Goal: Task Accomplishment & Management: Complete application form

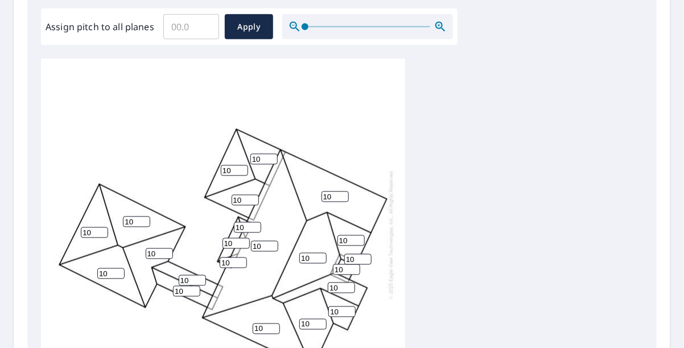
scroll to position [398, 0]
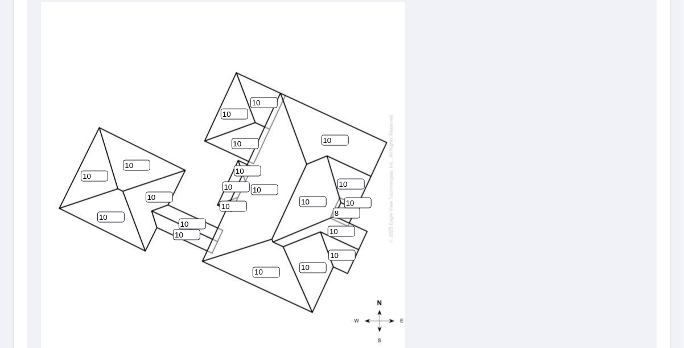
drag, startPoint x: 351, startPoint y: 204, endPoint x: 345, endPoint y: 206, distance: 6.5
click at [345, 208] on input "8" at bounding box center [346, 213] width 27 height 11
click at [360, 206] on div "10 10 10 10 10 10 10 10 10 10 10 10 10 10 10 10 10 10 8 10 10 10" at bounding box center [223, 177] width 364 height 357
click at [354, 208] on input "7" at bounding box center [346, 213] width 27 height 11
click at [354, 208] on input "6" at bounding box center [346, 213] width 27 height 11
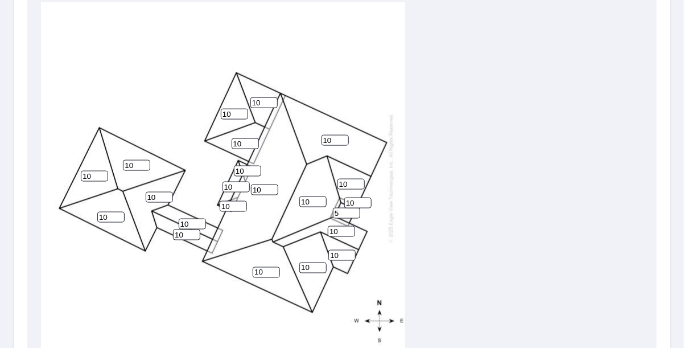
click at [354, 208] on input "5" at bounding box center [346, 213] width 27 height 11
type input "4"
click at [354, 208] on input "4" at bounding box center [346, 213] width 27 height 11
click at [378, 209] on div "10 10 10 10 10 10 10 10 10 10 10 10 10 10 10 10 10 10 4 10 10 10" at bounding box center [223, 177] width 364 height 357
click at [157, 192] on input "10" at bounding box center [159, 197] width 27 height 11
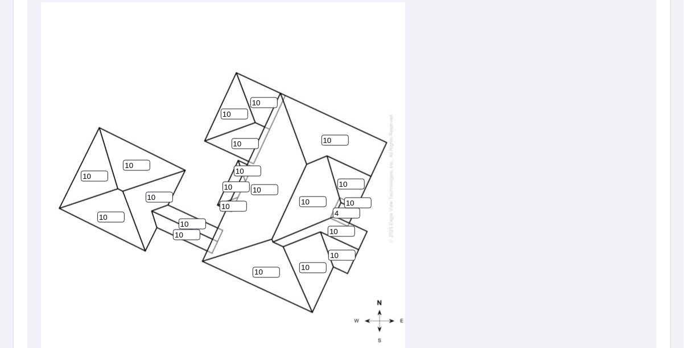
type input "1"
type input "5"
click at [135, 160] on input "10" at bounding box center [136, 165] width 27 height 11
drag, startPoint x: 135, startPoint y: 158, endPoint x: 117, endPoint y: 155, distance: 18.0
click at [117, 155] on div "10 10 10 10 10 10 10 10 5 10 10 10 10 10 10 10 10 10 4 10 10 10" at bounding box center [223, 177] width 364 height 357
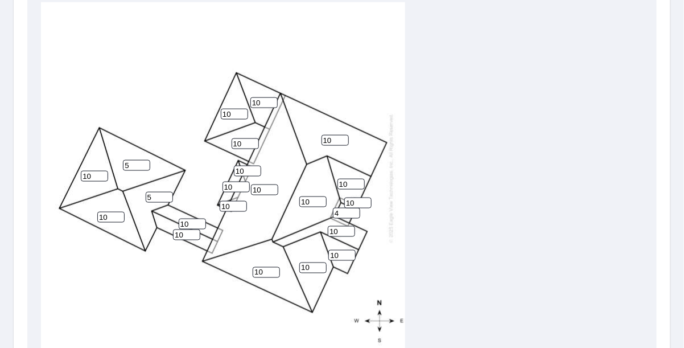
type input "5"
drag, startPoint x: 94, startPoint y: 168, endPoint x: 65, endPoint y: 172, distance: 29.8
click at [65, 172] on div "10 10 10 10 5 10 10 10 5 10 10 10 10 10 10 10 10 10 4 10 10 10" at bounding box center [223, 177] width 364 height 357
type input "5"
drag, startPoint x: 111, startPoint y: 210, endPoint x: 89, endPoint y: 212, distance: 21.7
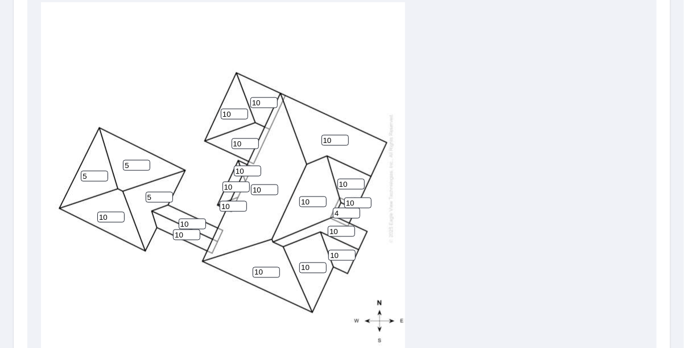
click at [89, 212] on div "10 10 10 10 5 10 10 5 5 10 10 10 10 10 10 10 10 10 4 10 10 10" at bounding box center [223, 177] width 364 height 357
type input "5"
drag, startPoint x: 235, startPoint y: 106, endPoint x: 215, endPoint y: 110, distance: 20.2
click at [215, 110] on div "10 10 10 10 5 5 10 5 5 10 10 10 10 10 10 10 10 10 4 10 10 10" at bounding box center [223, 177] width 364 height 357
type input "3"
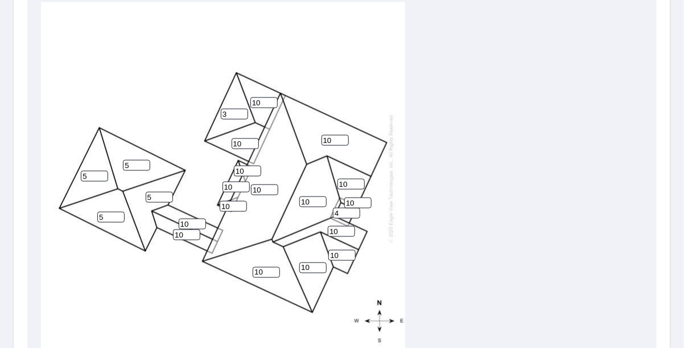
drag, startPoint x: 245, startPoint y: 94, endPoint x: 240, endPoint y: 95, distance: 5.8
click at [240, 95] on div "10 10 10 10 5 5 10 5 5 3 10 10 10 10 10 10 10 10 4 10 10 10" at bounding box center [223, 177] width 364 height 357
type input "3"
drag, startPoint x: 240, startPoint y: 137, endPoint x: 219, endPoint y: 138, distance: 21.1
click at [219, 138] on div "10 10 10 10 5 5 10 5 5 3 10 3 10 10 10 10 10 10 4 10 10 10" at bounding box center [223, 177] width 364 height 357
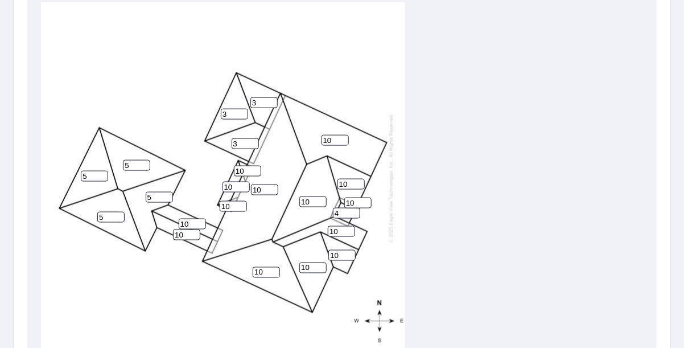
type input "3"
drag, startPoint x: 238, startPoint y: 179, endPoint x: 224, endPoint y: 180, distance: 14.2
click at [224, 182] on input "10" at bounding box center [235, 187] width 27 height 11
click at [232, 182] on input "number" at bounding box center [235, 187] width 27 height 11
type input "5"
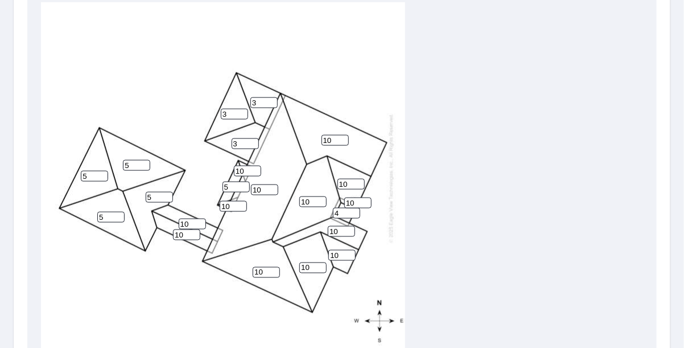
click at [246, 166] on input "10" at bounding box center [247, 171] width 27 height 11
type input "1"
type input "5"
drag, startPoint x: 232, startPoint y: 195, endPoint x: 217, endPoint y: 197, distance: 14.4
click at [218, 197] on div "10 10 10 10 5 5 10 5 5 3 3 3 10 10 10 10 10 5 4 5 10 10" at bounding box center [223, 177] width 364 height 357
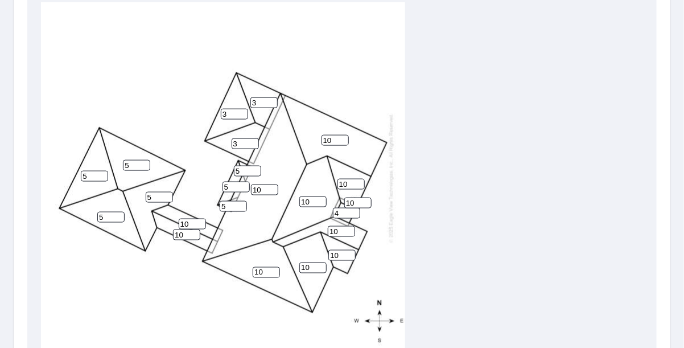
type input "5"
click at [213, 171] on div "10 10 10 10 5 5 10 5 5 3 3 3 10 10 10 10 10 5 4 5 5 10" at bounding box center [223, 177] width 364 height 357
drag, startPoint x: 193, startPoint y: 212, endPoint x: 165, endPoint y: 219, distance: 28.6
click at [165, 219] on div "10 10 10 10 5 5 10 5 5 3 3 3 10 10 10 10 10 5 4 5 5 10" at bounding box center [223, 177] width 364 height 357
type input "5"
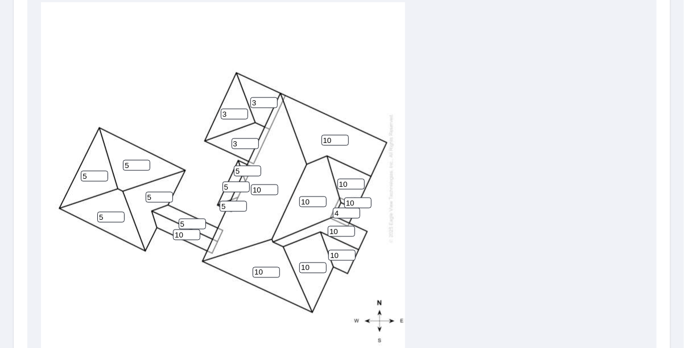
drag, startPoint x: 188, startPoint y: 225, endPoint x: 173, endPoint y: 226, distance: 15.4
click at [173, 229] on input "10" at bounding box center [186, 234] width 27 height 11
type input "5"
click at [168, 247] on div "10 10 10 10 5 5 10 5 5 3 3 3 10 10 5 5 10 5 4 5 5 10" at bounding box center [223, 177] width 364 height 357
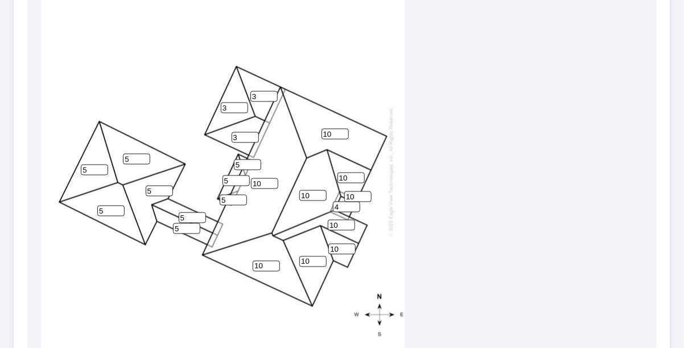
scroll to position [504, 0]
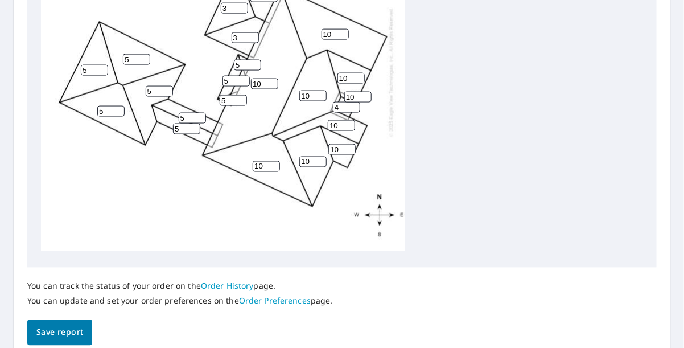
click at [67, 330] on span "Save report" at bounding box center [59, 332] width 47 height 14
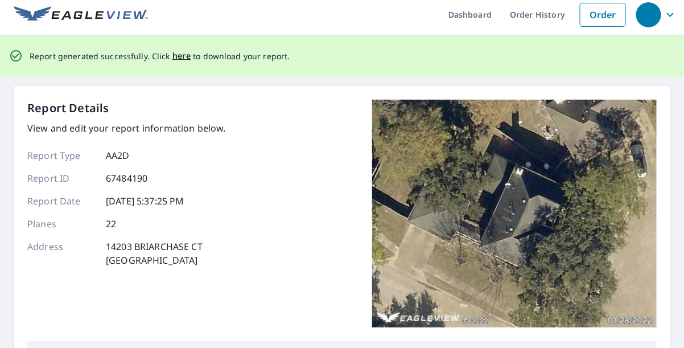
scroll to position [0, 0]
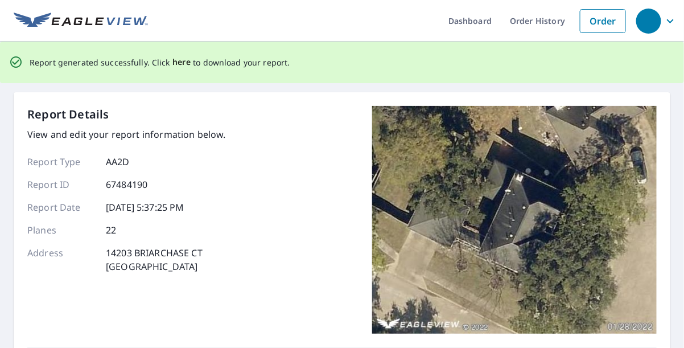
click at [178, 61] on span "here" at bounding box center [181, 62] width 19 height 14
